Goal: Transaction & Acquisition: Purchase product/service

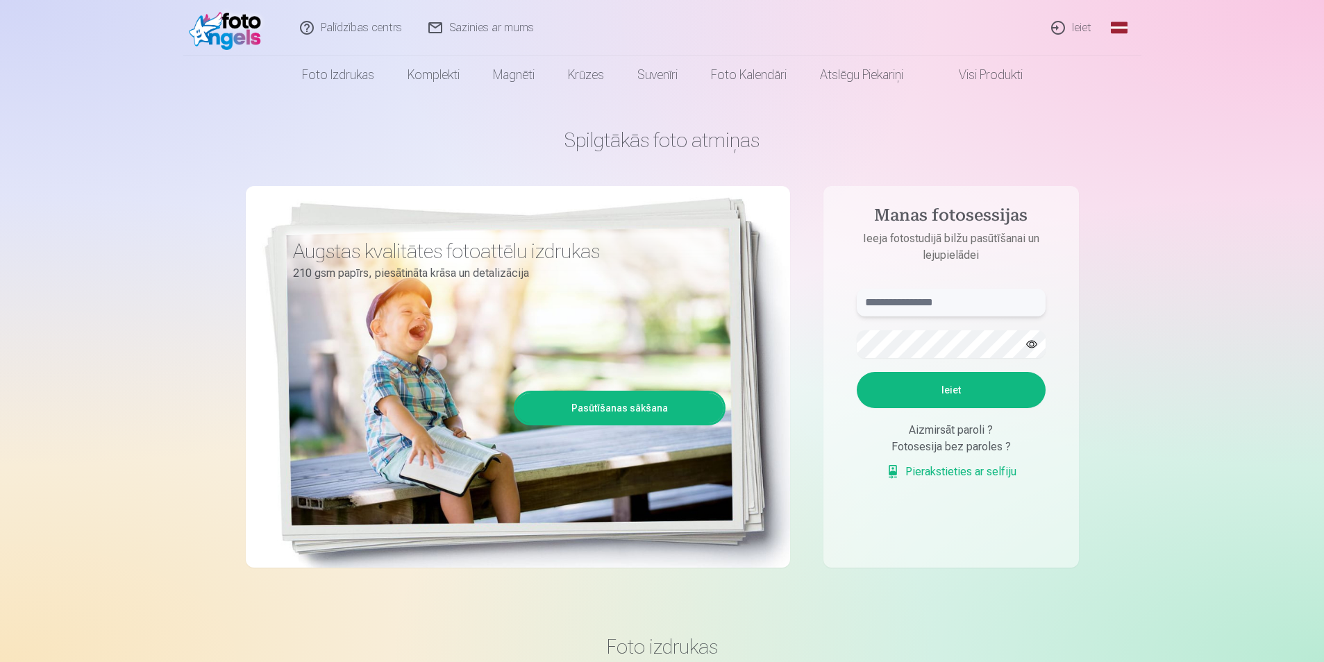
click at [885, 296] on input "text" at bounding box center [951, 303] width 189 height 28
type input "**********"
click at [857, 372] on button "Ieiet" at bounding box center [951, 390] width 189 height 36
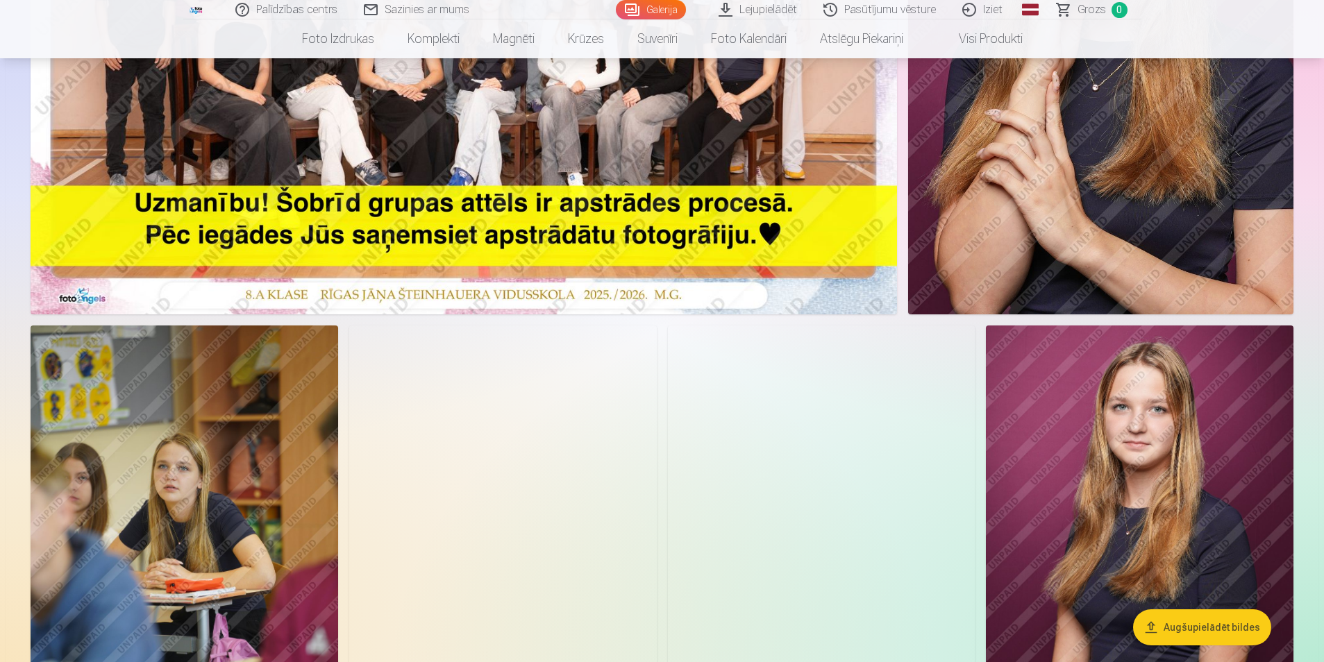
scroll to position [555, 0]
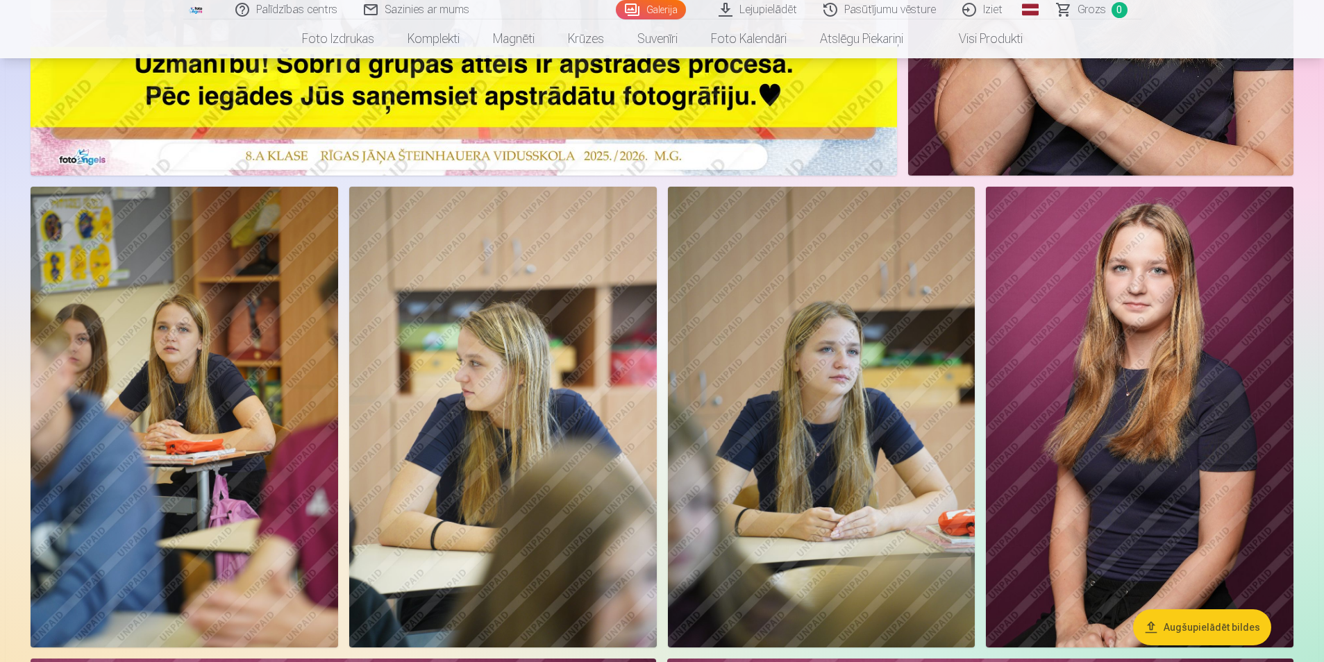
click at [214, 378] on img at bounding box center [185, 417] width 308 height 461
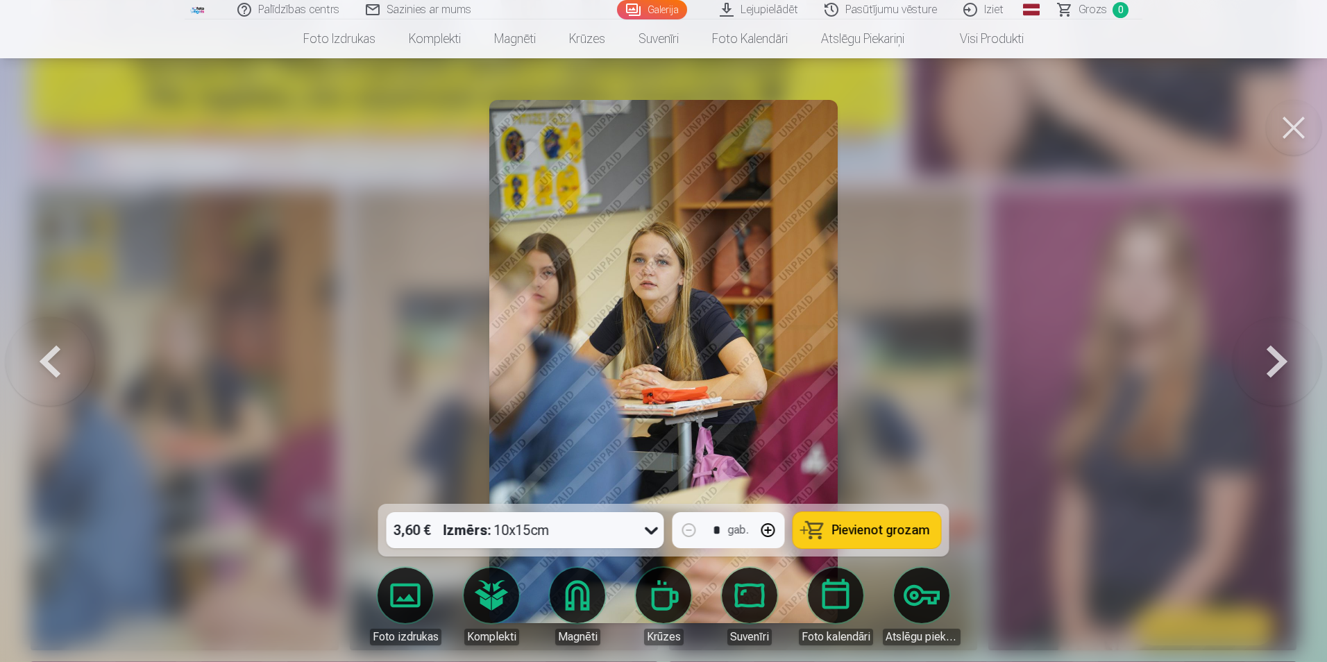
click at [1269, 369] on button at bounding box center [1277, 361] width 89 height 257
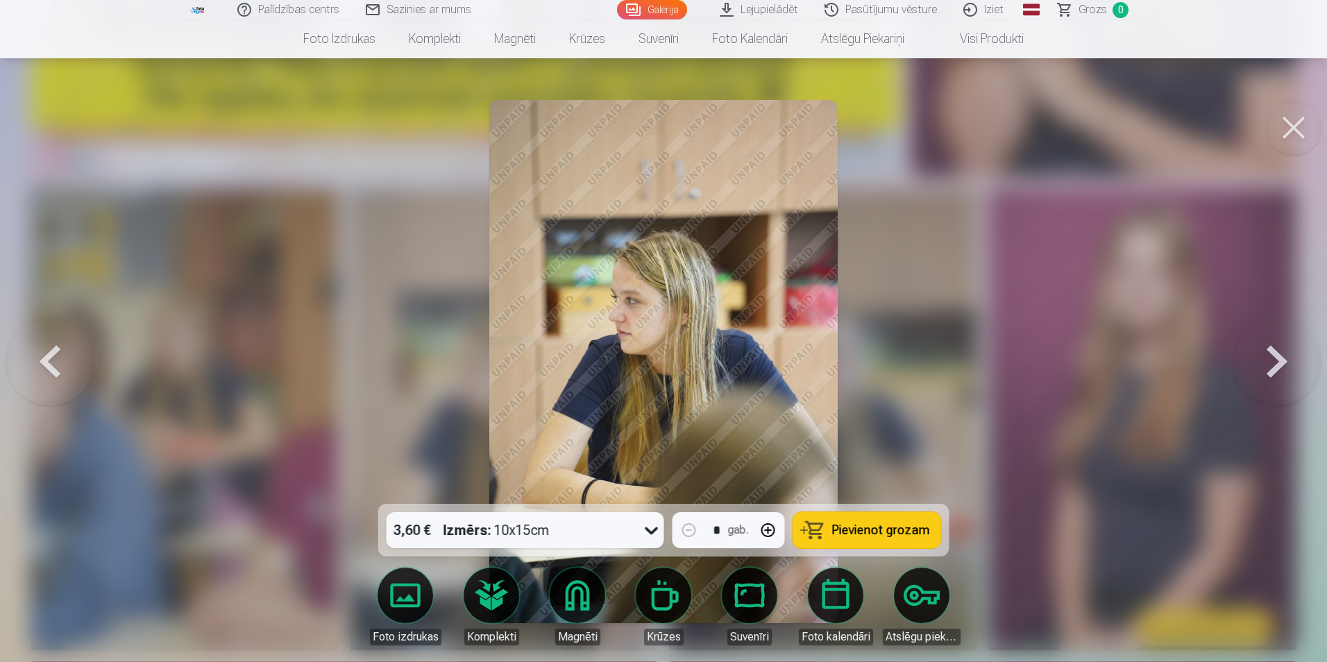
click at [1269, 369] on button at bounding box center [1277, 361] width 89 height 257
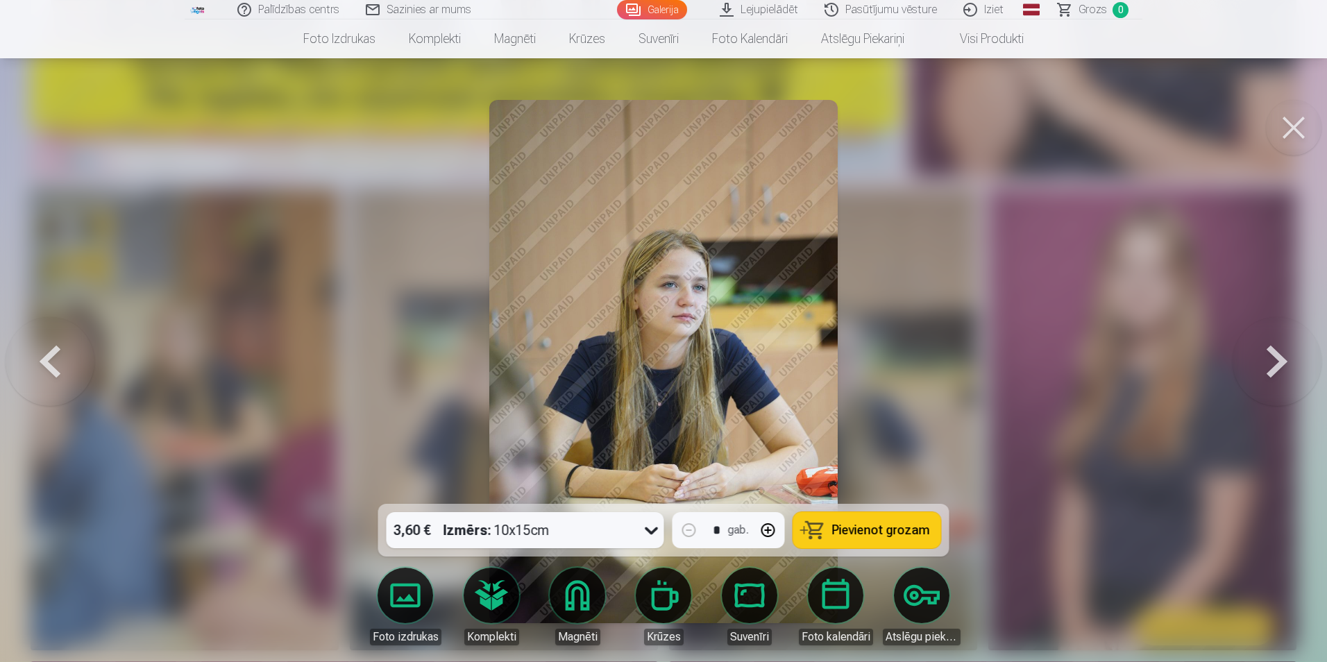
click at [1269, 369] on button at bounding box center [1277, 361] width 89 height 257
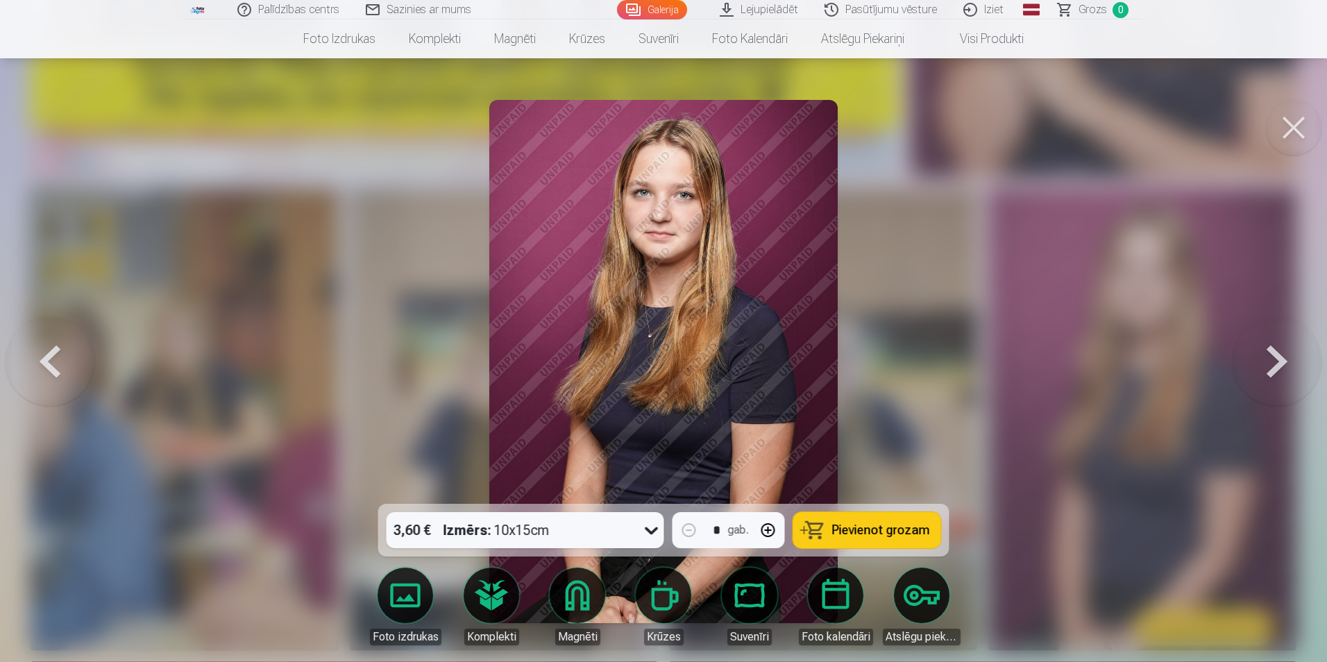
click at [1269, 369] on button at bounding box center [1277, 361] width 89 height 257
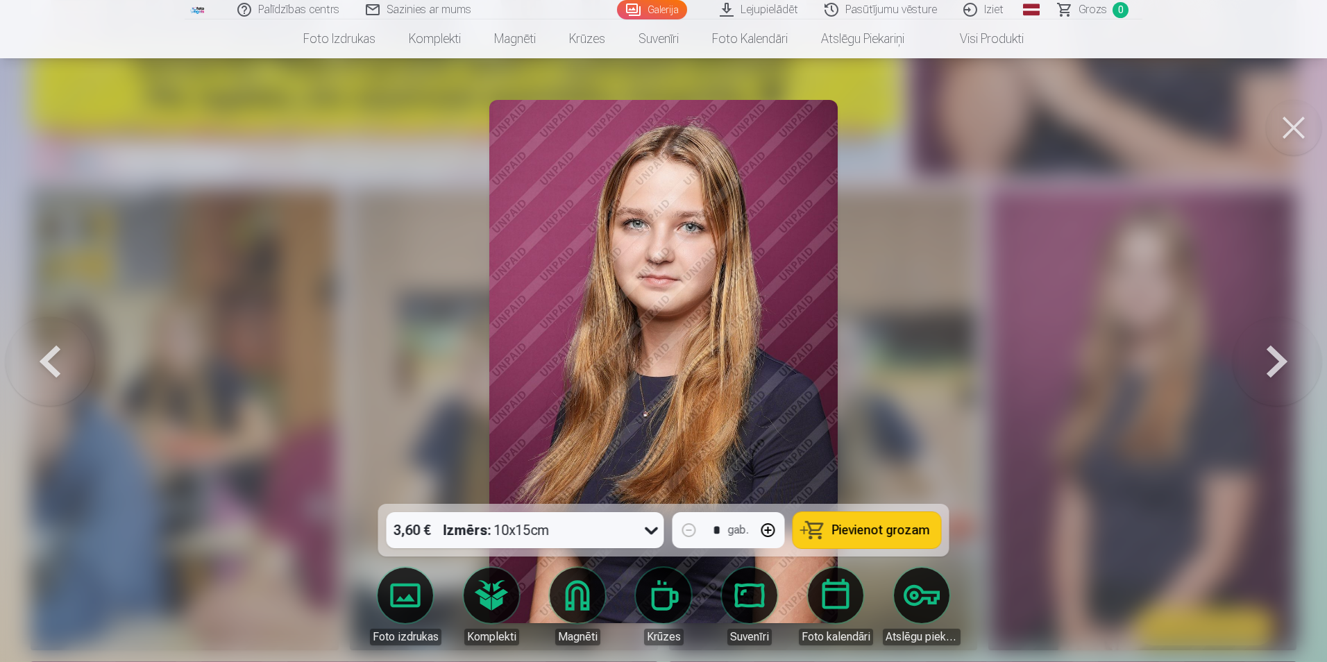
click at [1269, 369] on button at bounding box center [1277, 361] width 89 height 257
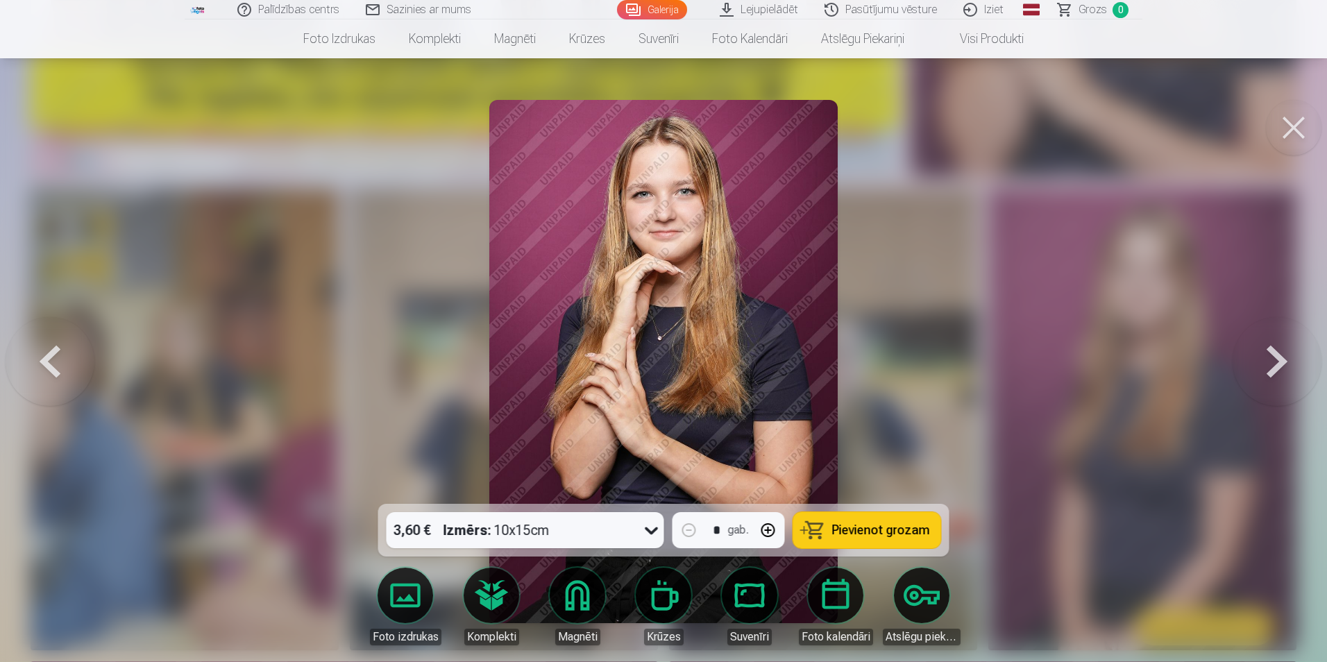
click at [1269, 369] on button at bounding box center [1277, 361] width 89 height 257
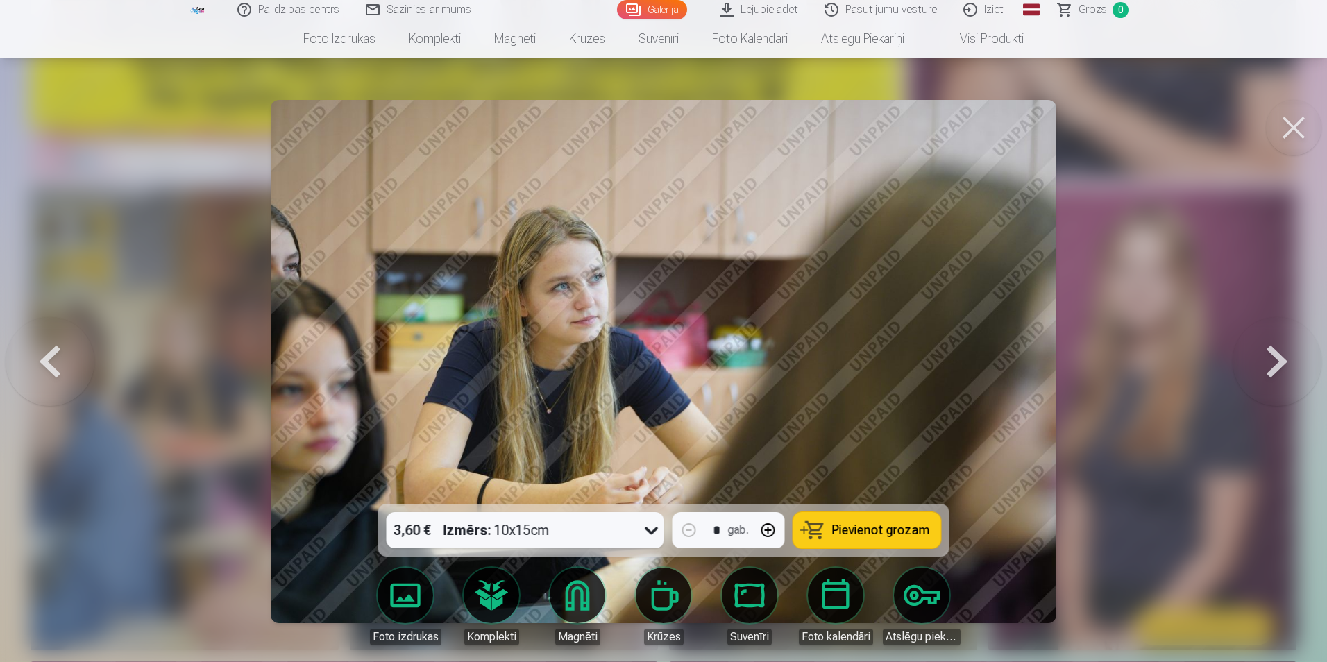
click at [1269, 369] on button at bounding box center [1277, 361] width 89 height 257
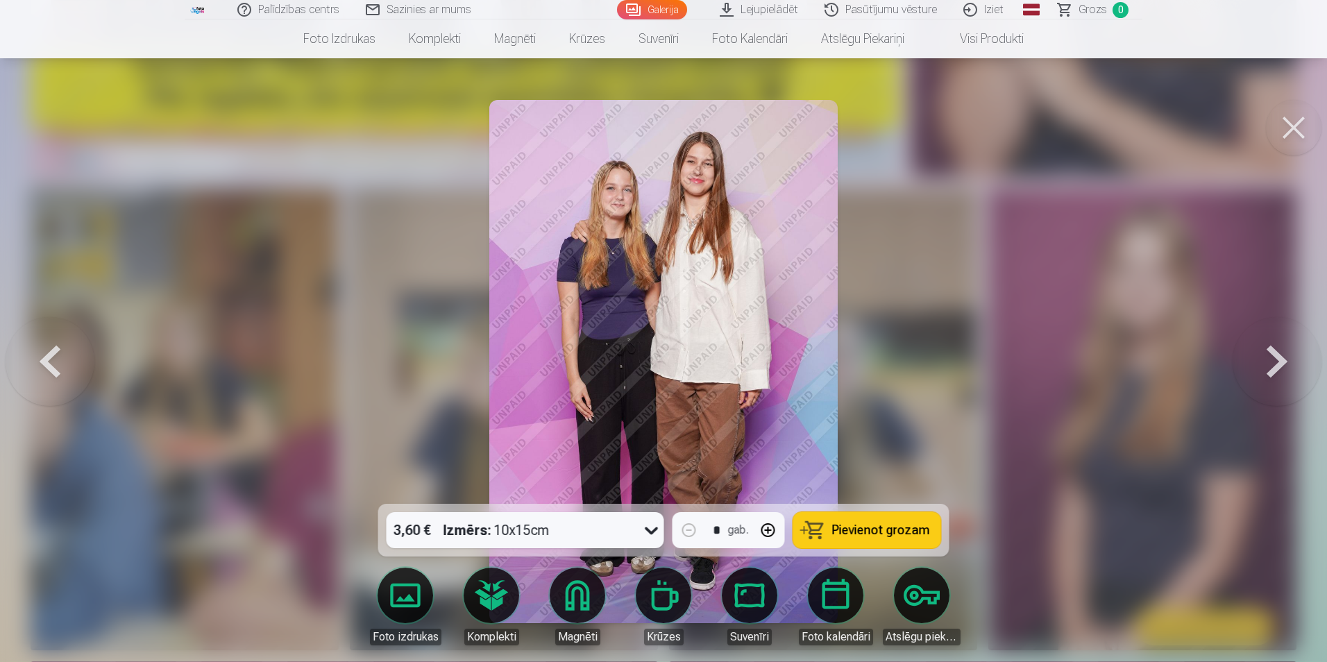
click at [1269, 369] on button at bounding box center [1277, 361] width 89 height 257
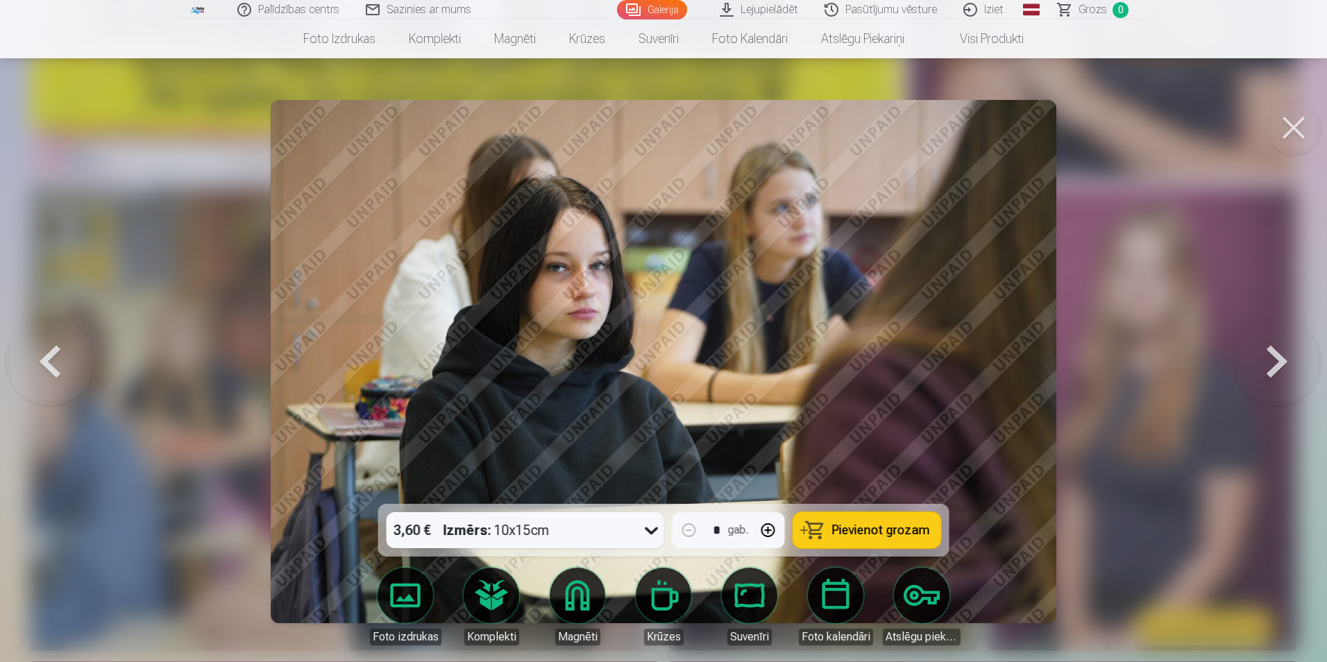
click at [1269, 369] on button at bounding box center [1277, 361] width 89 height 257
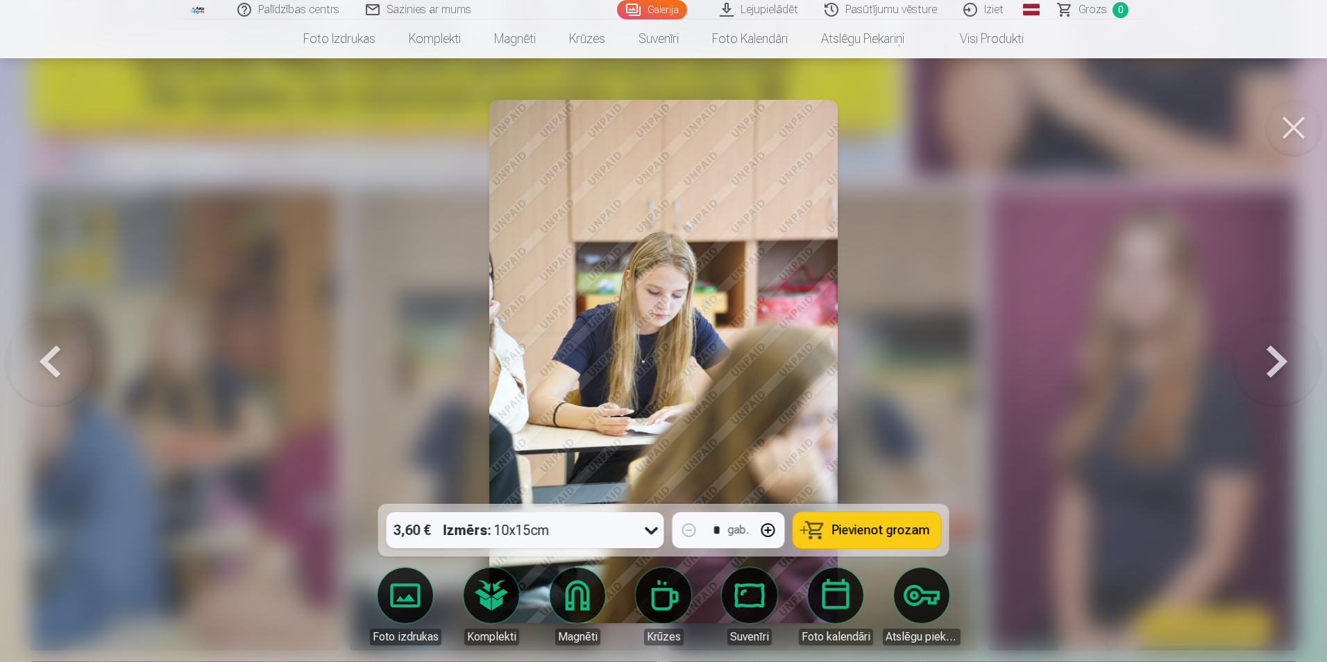
click at [1269, 369] on button at bounding box center [1277, 361] width 89 height 257
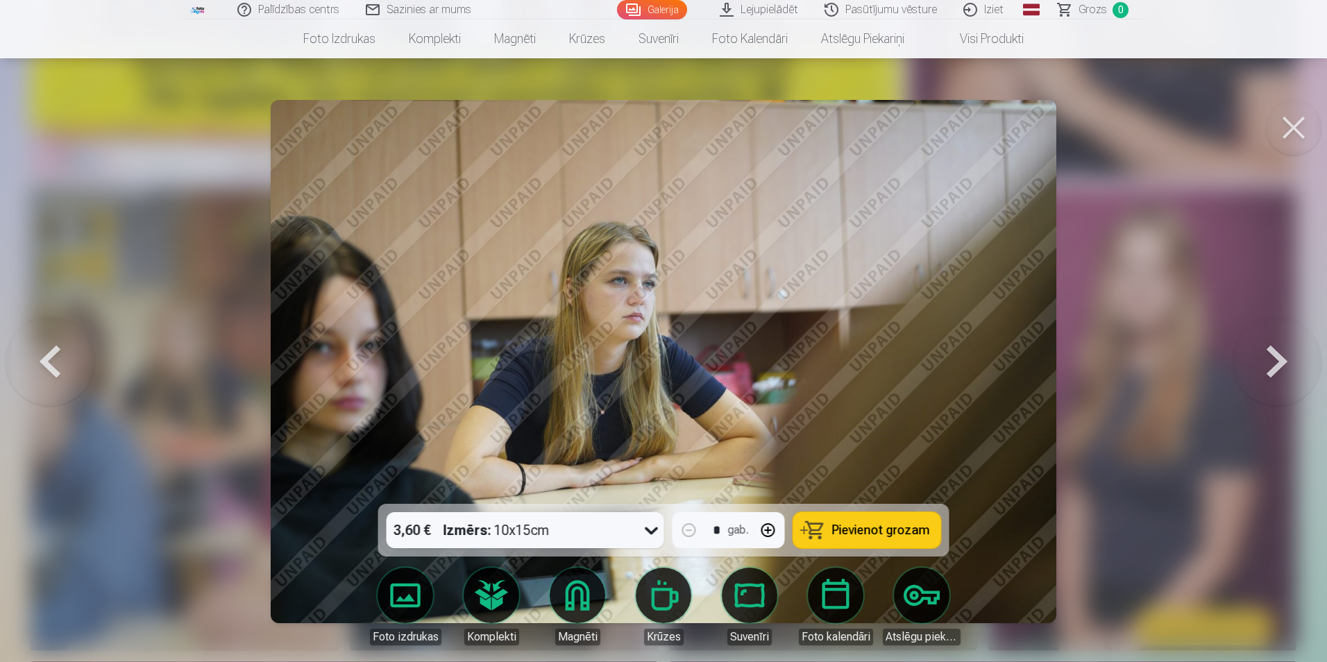
click at [1269, 369] on button at bounding box center [1277, 361] width 89 height 257
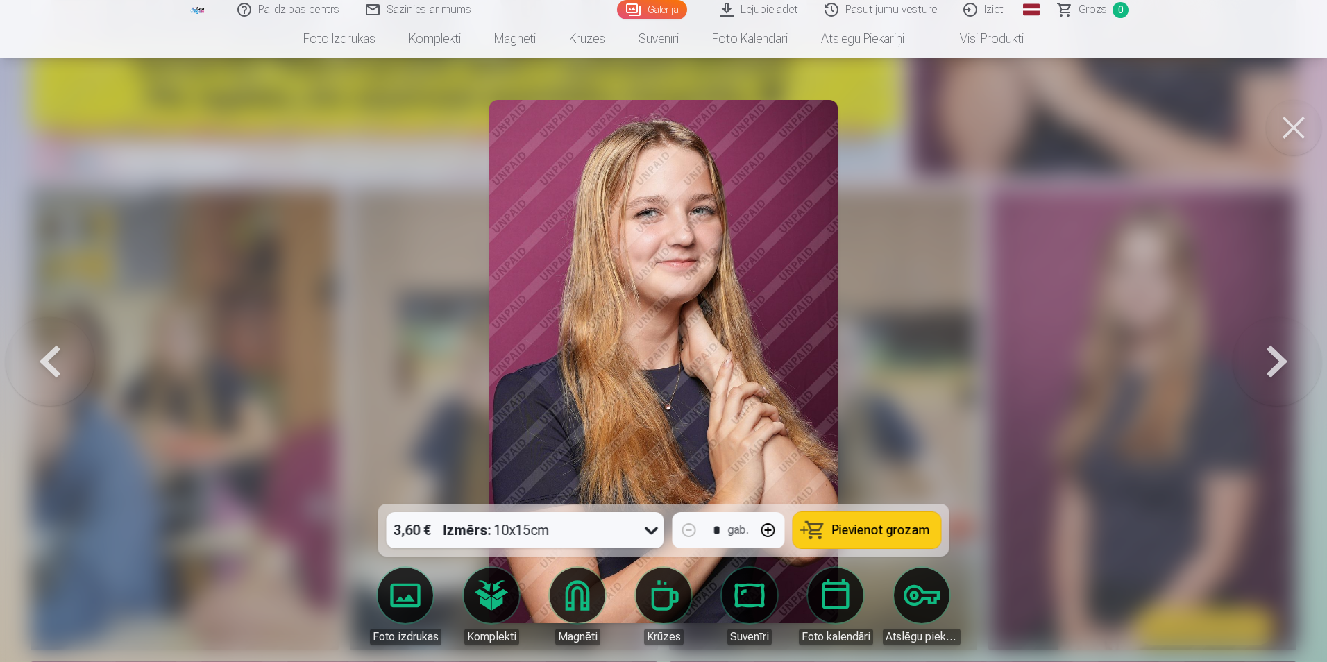
click at [1269, 369] on button at bounding box center [1277, 361] width 89 height 257
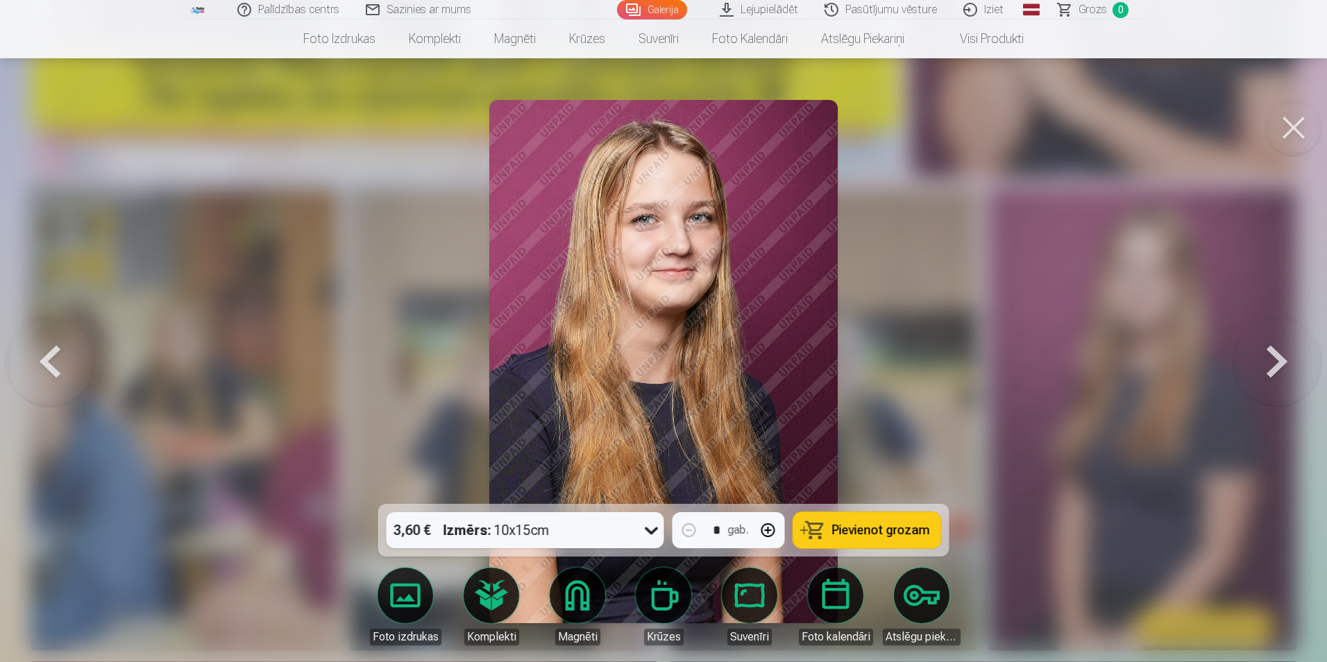
click at [1269, 369] on button at bounding box center [1277, 361] width 89 height 257
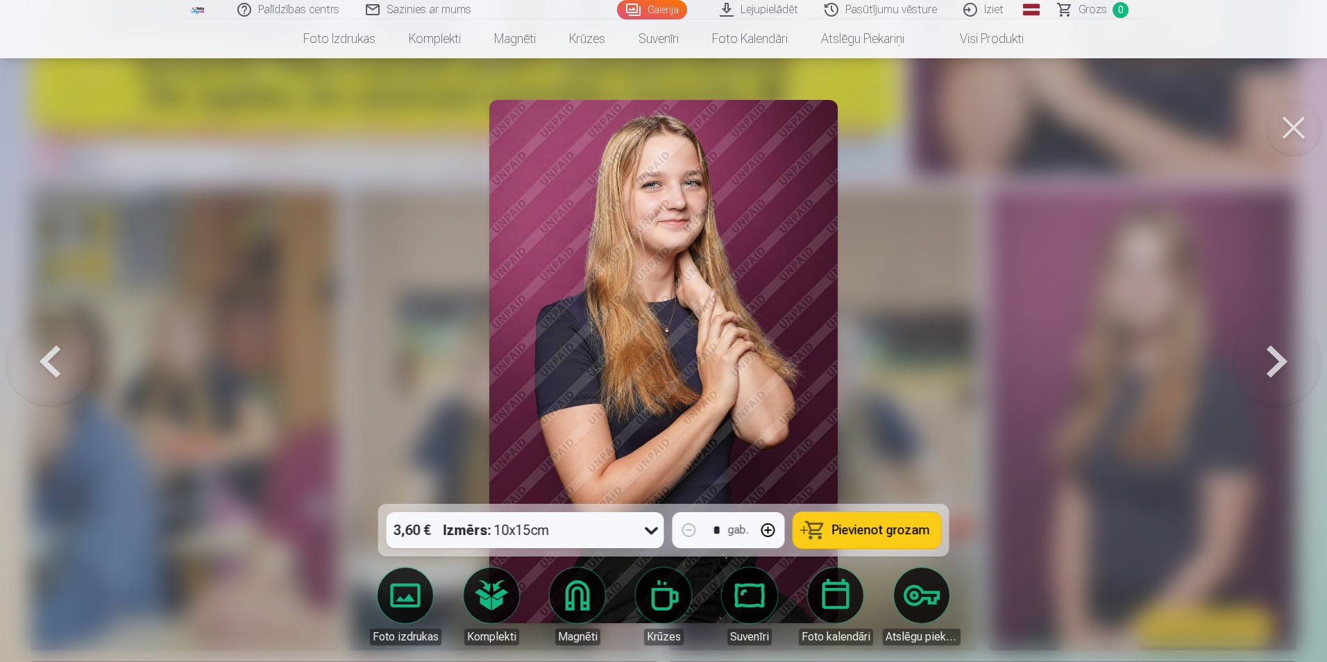
click at [1269, 369] on button at bounding box center [1277, 361] width 89 height 257
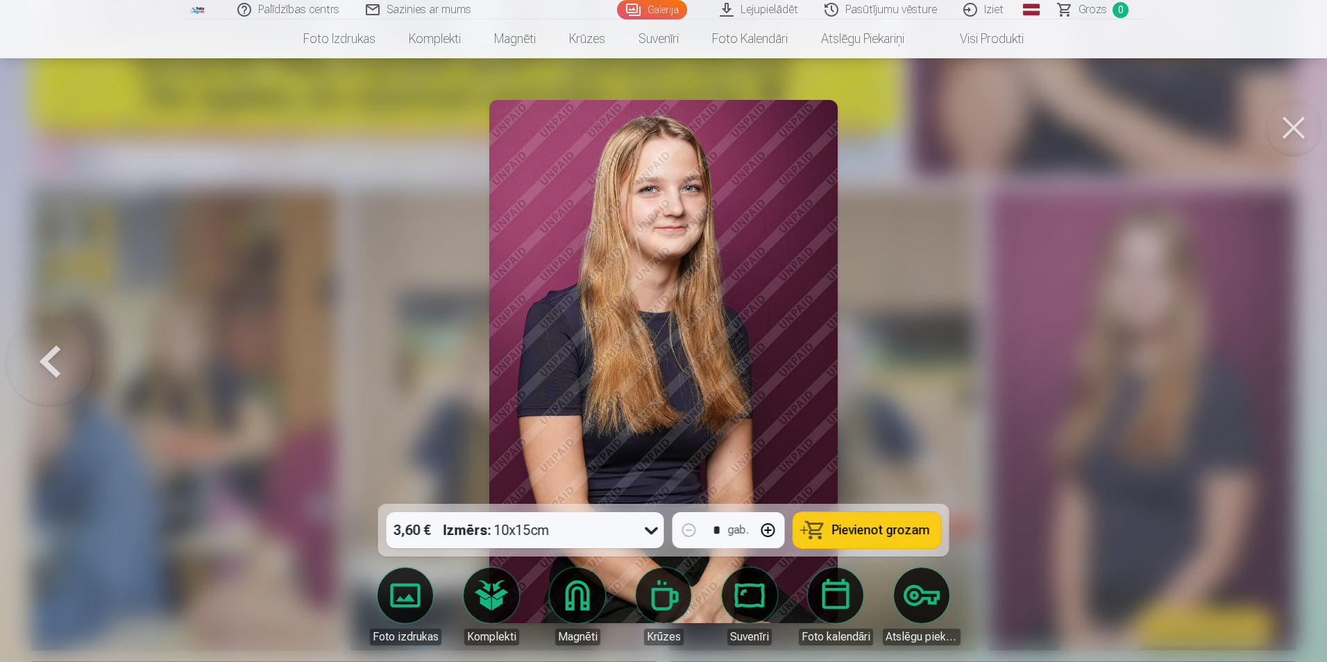
click at [1269, 369] on div at bounding box center [663, 331] width 1327 height 662
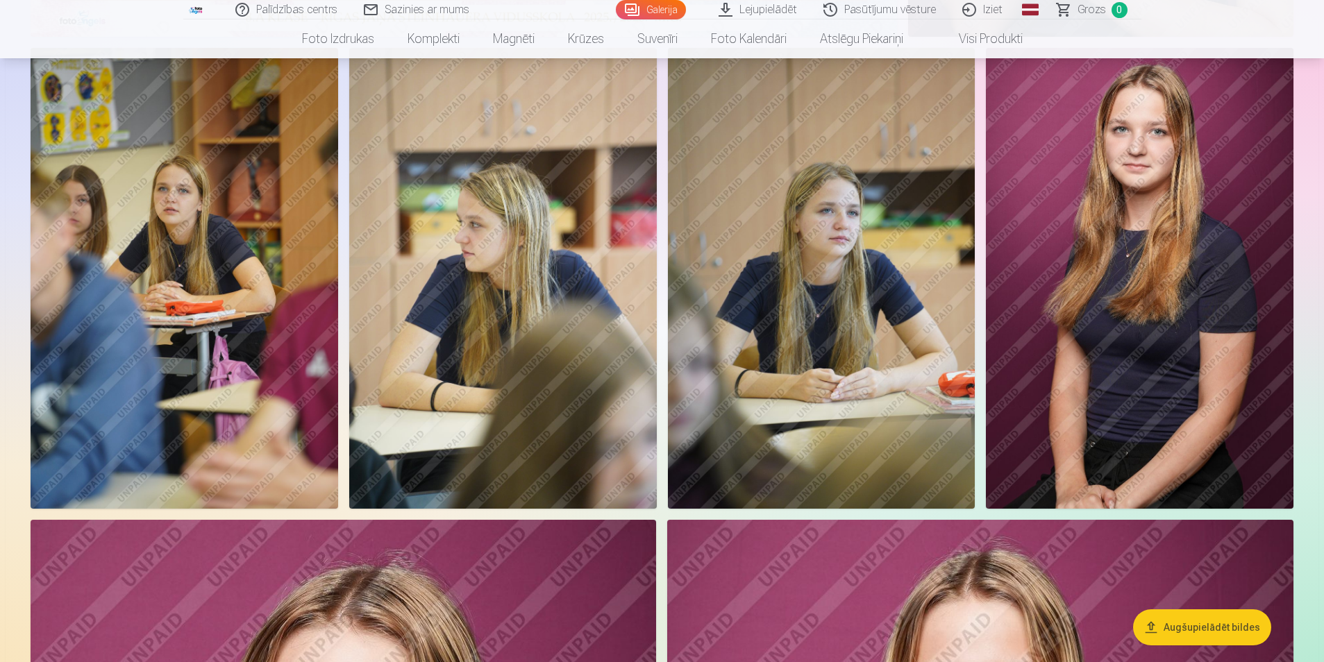
scroll to position [208, 0]
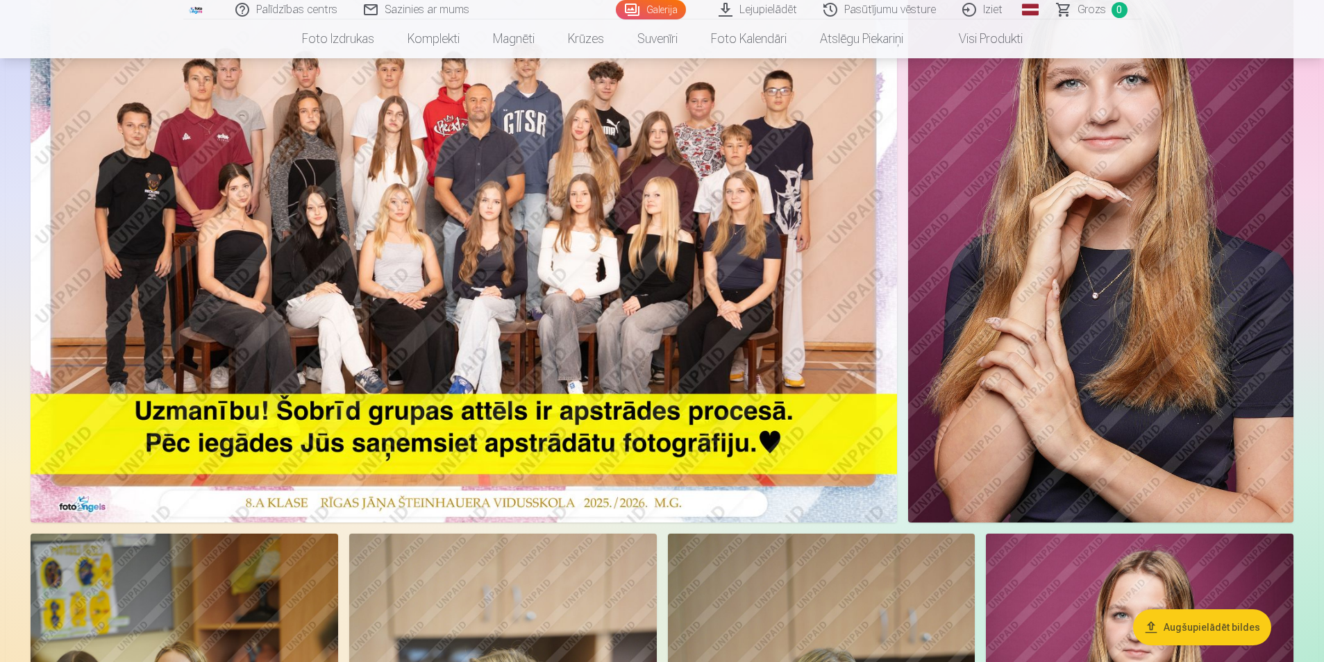
click at [468, 272] on img at bounding box center [464, 233] width 866 height 578
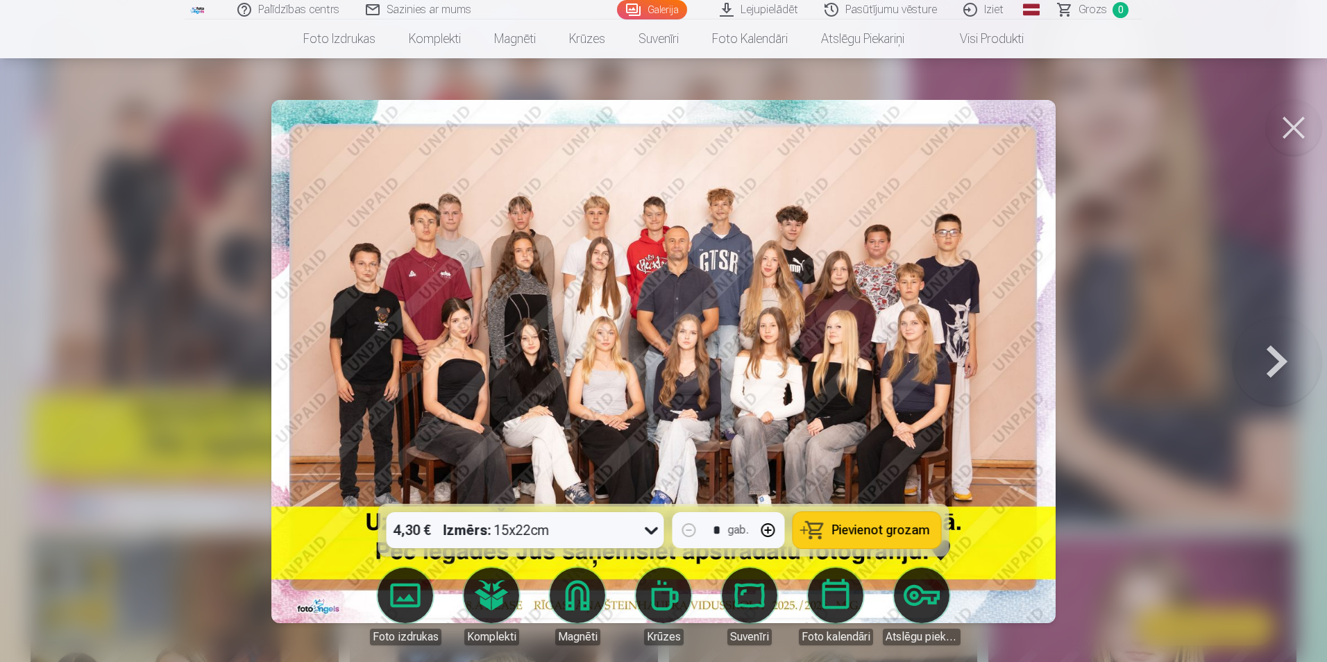
click at [766, 530] on button "button" at bounding box center [768, 530] width 33 height 33
click at [689, 530] on button "button" at bounding box center [689, 530] width 33 height 33
type input "*"
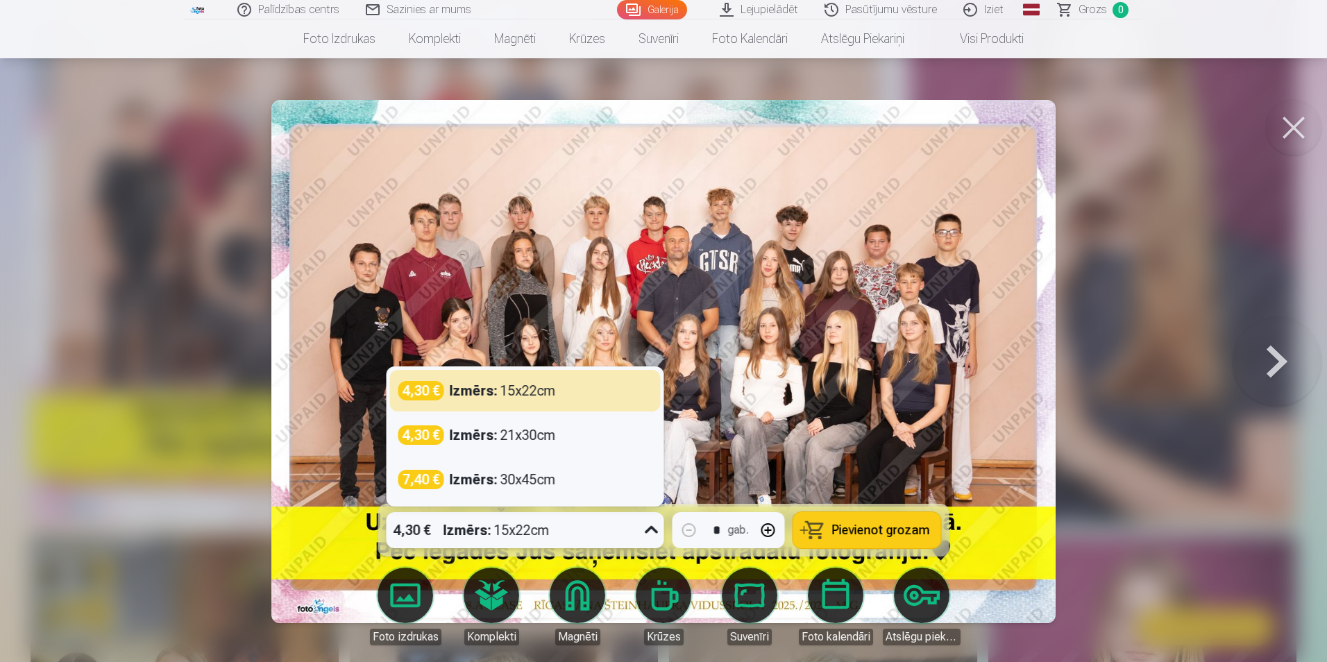
click at [632, 526] on div "4,30 € Izmērs : 15x22cm" at bounding box center [512, 530] width 251 height 36
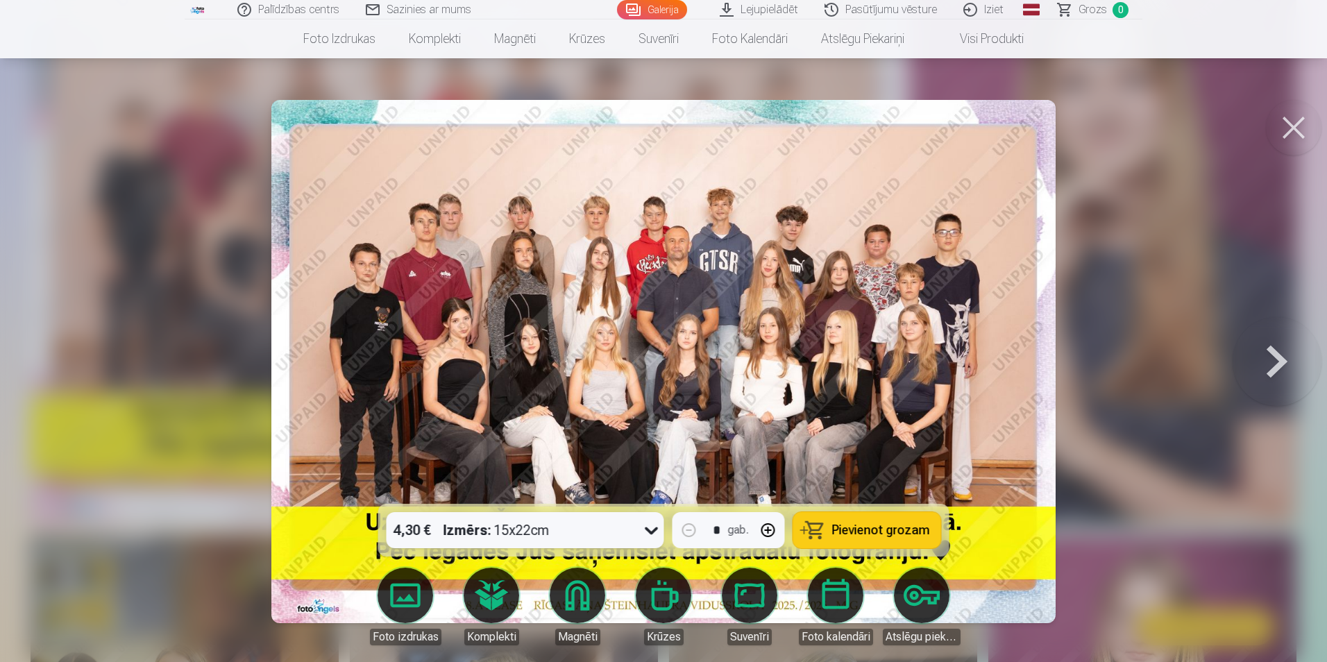
click at [713, 346] on img at bounding box center [663, 361] width 784 height 523
click at [1294, 127] on button at bounding box center [1294, 128] width 56 height 56
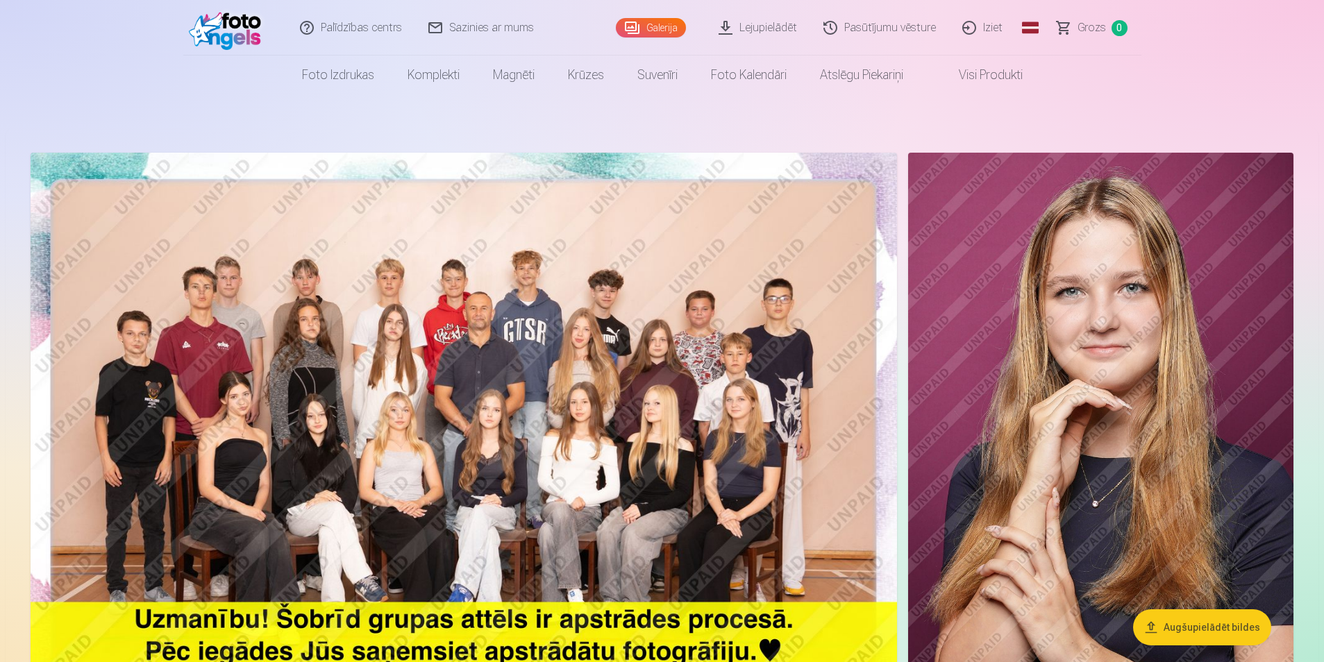
click at [993, 25] on link "Iziet" at bounding box center [983, 28] width 67 height 56
